Goal: Task Accomplishment & Management: Manage account settings

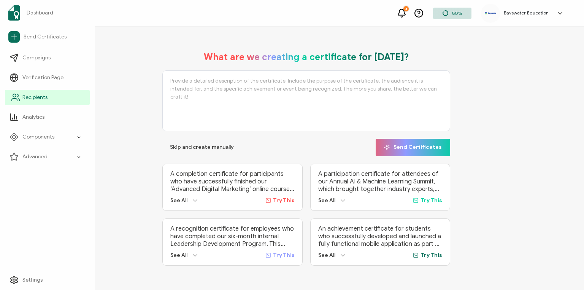
click at [30, 97] on span "Recipients" at bounding box center [34, 98] width 25 height 8
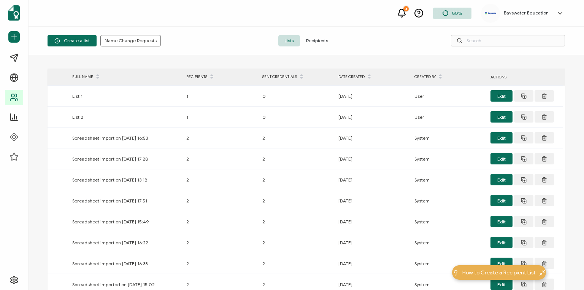
click at [320, 40] on span "Recipients" at bounding box center [317, 40] width 34 height 11
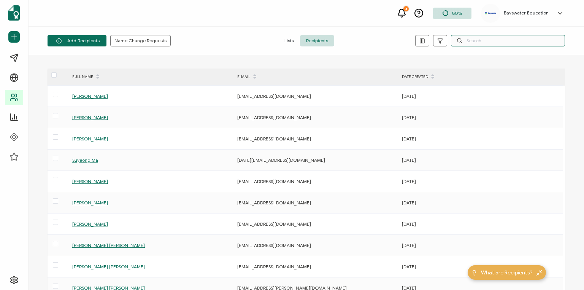
click at [485, 42] on input "text" at bounding box center [508, 40] width 114 height 11
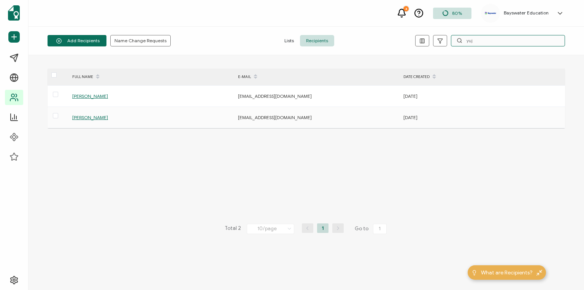
type input "yuj"
click at [82, 116] on span "[PERSON_NAME]" at bounding box center [90, 117] width 36 height 6
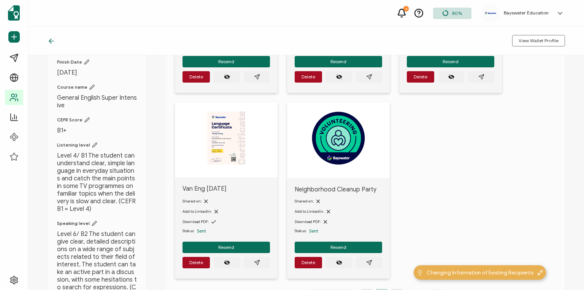
scroll to position [213, 0]
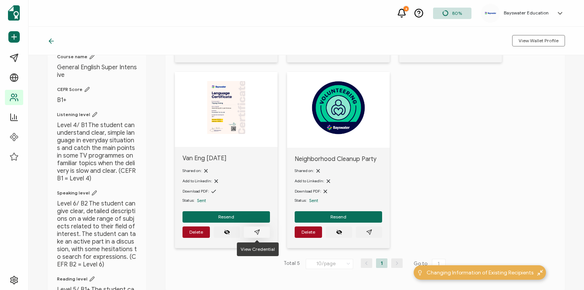
click at [257, 232] on icon "paper plane outline" at bounding box center [256, 232] width 5 height 5
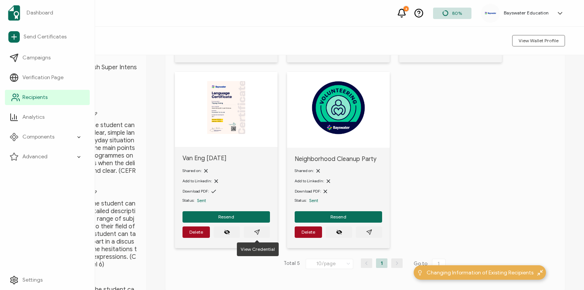
click at [40, 94] on span "Recipients" at bounding box center [34, 98] width 25 height 8
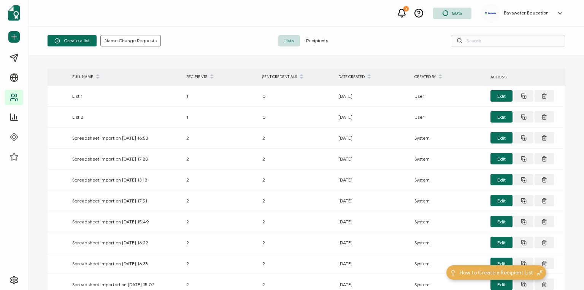
click at [322, 42] on span "Recipients" at bounding box center [317, 40] width 34 height 11
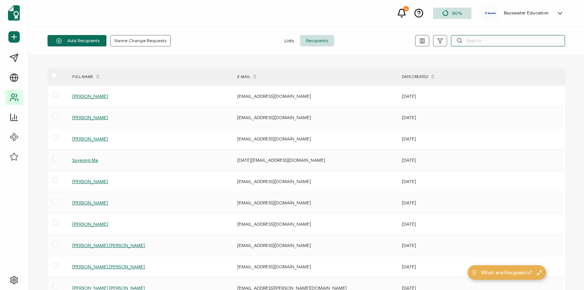
click at [485, 43] on input "text" at bounding box center [508, 40] width 114 height 11
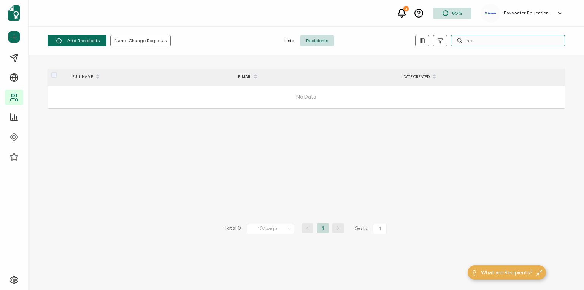
drag, startPoint x: 479, startPoint y: 39, endPoint x: 463, endPoint y: 40, distance: 16.4
click at [463, 40] on input "ho-" at bounding box center [508, 40] width 114 height 11
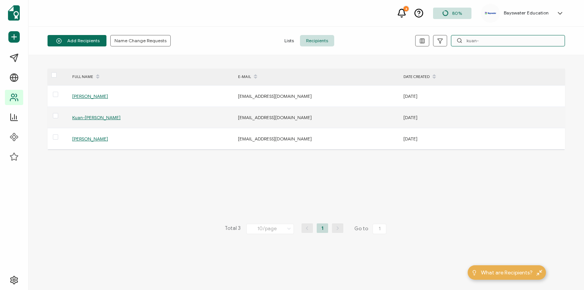
type input "kuan-"
click at [82, 119] on span "Kuan-[PERSON_NAME]" at bounding box center [96, 117] width 48 height 6
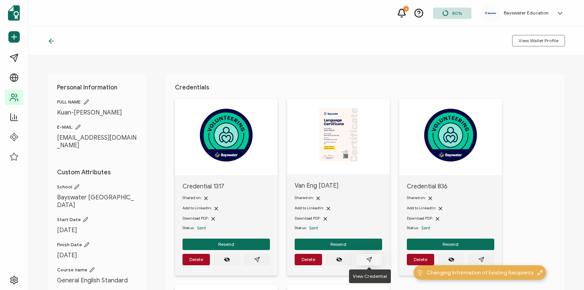
click at [368, 258] on icon "paper plane outline" at bounding box center [369, 259] width 6 height 6
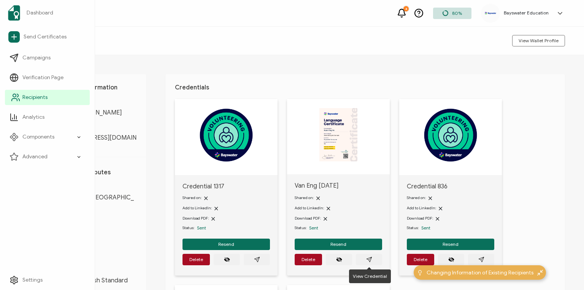
click at [32, 96] on span "Recipients" at bounding box center [34, 98] width 25 height 8
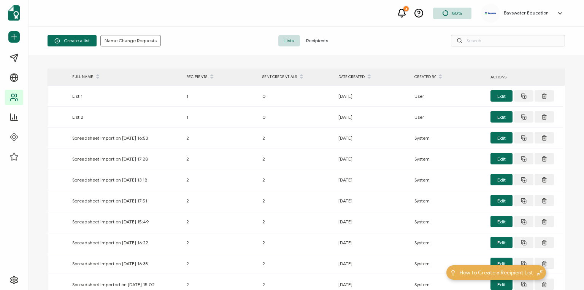
click at [320, 41] on span "Recipients" at bounding box center [317, 40] width 34 height 11
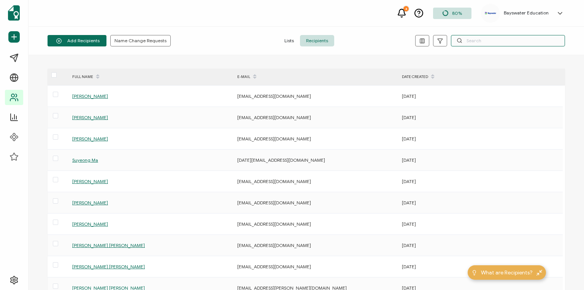
click at [484, 40] on input "text" at bounding box center [508, 40] width 114 height 11
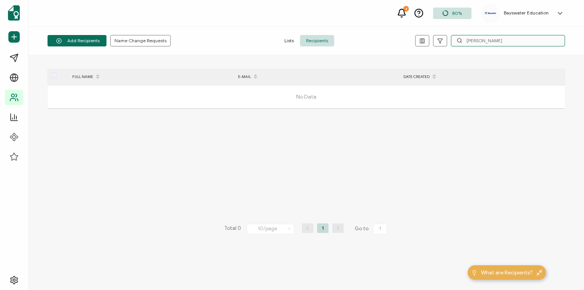
click at [490, 42] on input "[PERSON_NAME]" at bounding box center [508, 40] width 114 height 11
click at [509, 40] on input "[PERSON_NAME]" at bounding box center [508, 40] width 114 height 11
click at [480, 41] on input "[PERSON_NAME]" at bounding box center [508, 40] width 114 height 11
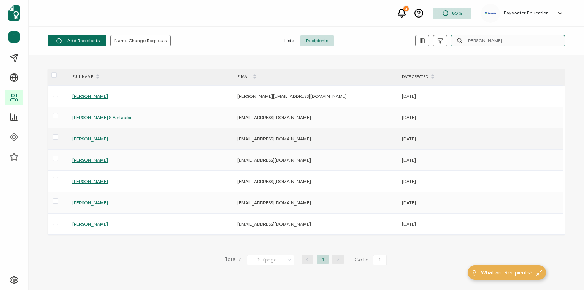
type input "[PERSON_NAME]"
click at [108, 138] on span "[PERSON_NAME]" at bounding box center [90, 139] width 36 height 6
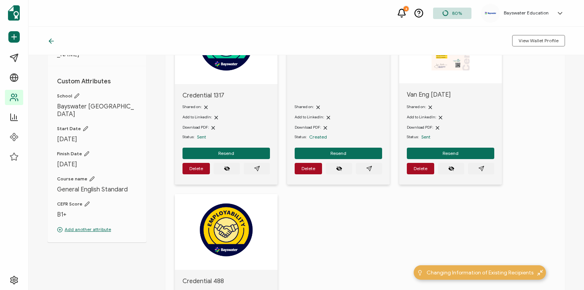
scroll to position [91, 0]
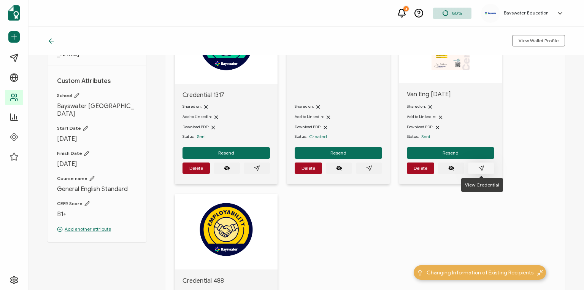
click at [481, 165] on icon "paper plane outline" at bounding box center [481, 168] width 6 height 6
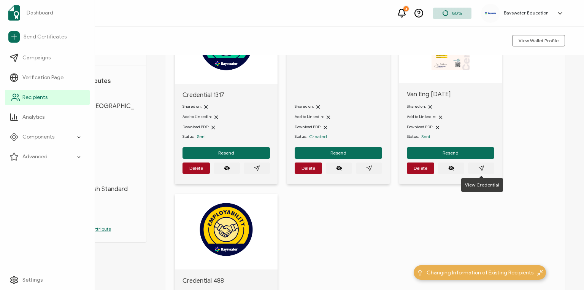
click at [35, 98] on span "Recipients" at bounding box center [34, 98] width 25 height 8
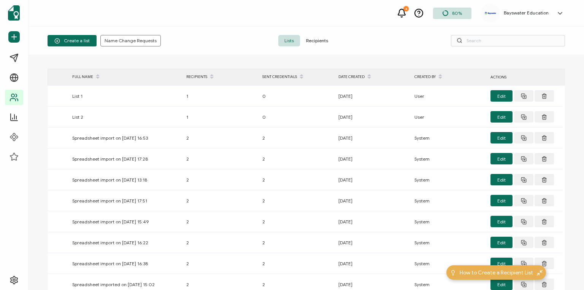
click at [324, 41] on span "Recipients" at bounding box center [317, 40] width 34 height 11
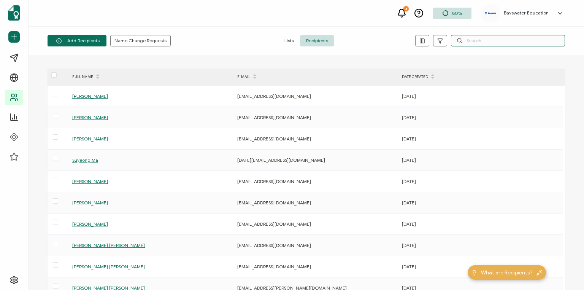
click at [498, 42] on input "text" at bounding box center [508, 40] width 114 height 11
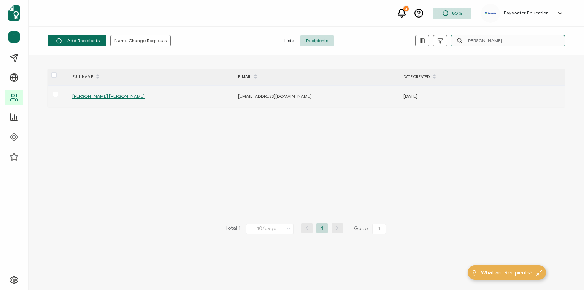
type input "[PERSON_NAME]"
click at [98, 97] on span "[PERSON_NAME] [PERSON_NAME]" at bounding box center [108, 96] width 73 height 6
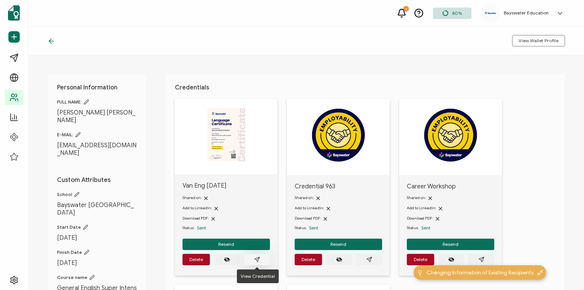
click at [257, 259] on icon "paper plane outline" at bounding box center [257, 259] width 6 height 6
